Goal: Go to known website: Access a specific website the user already knows

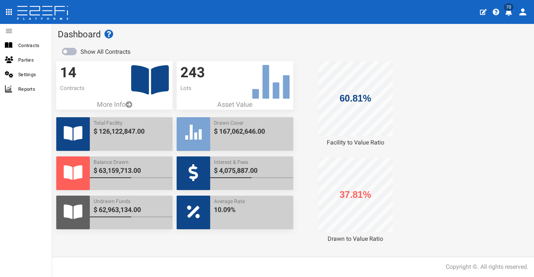
click at [510, 12] on icon "profile" at bounding box center [509, 12] width 7 height 7
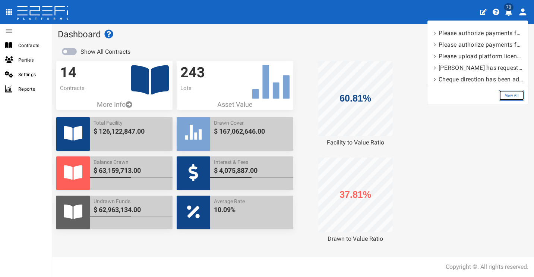
click at [517, 90] on link "View All" at bounding box center [511, 95] width 25 height 11
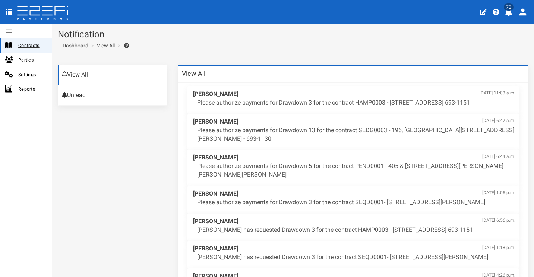
click at [24, 42] on span "Contracts" at bounding box center [32, 45] width 28 height 9
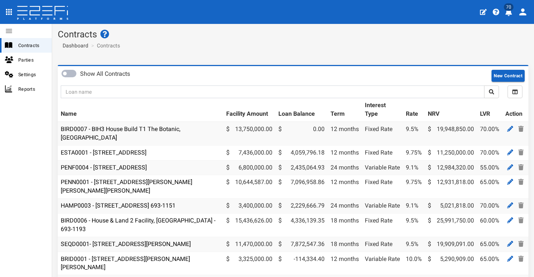
click at [13, 12] on icon "open drawer" at bounding box center [8, 11] width 9 height 9
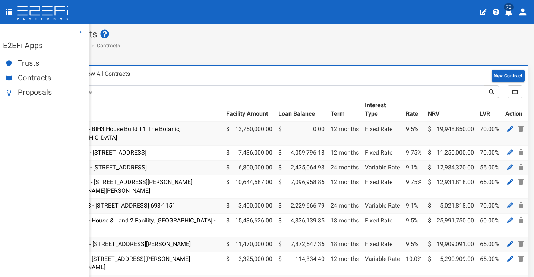
click at [35, 91] on span "Proposals" at bounding box center [51, 92] width 66 height 9
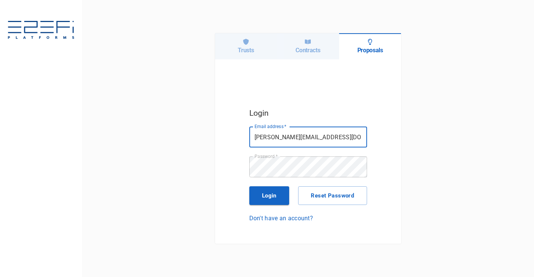
type input "[PERSON_NAME][EMAIL_ADDRESS][DOMAIN_NAME]"
